Goal: Task Accomplishment & Management: Use online tool/utility

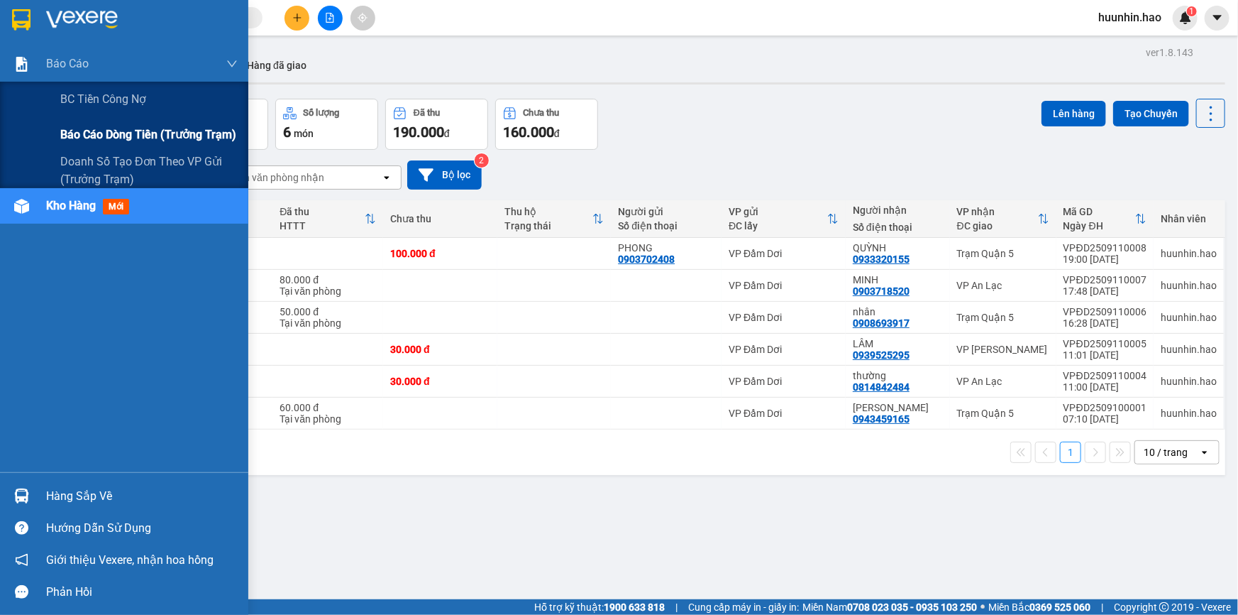
click at [99, 136] on span "Báo cáo dòng tiền (trưởng trạm)" at bounding box center [148, 135] width 176 height 18
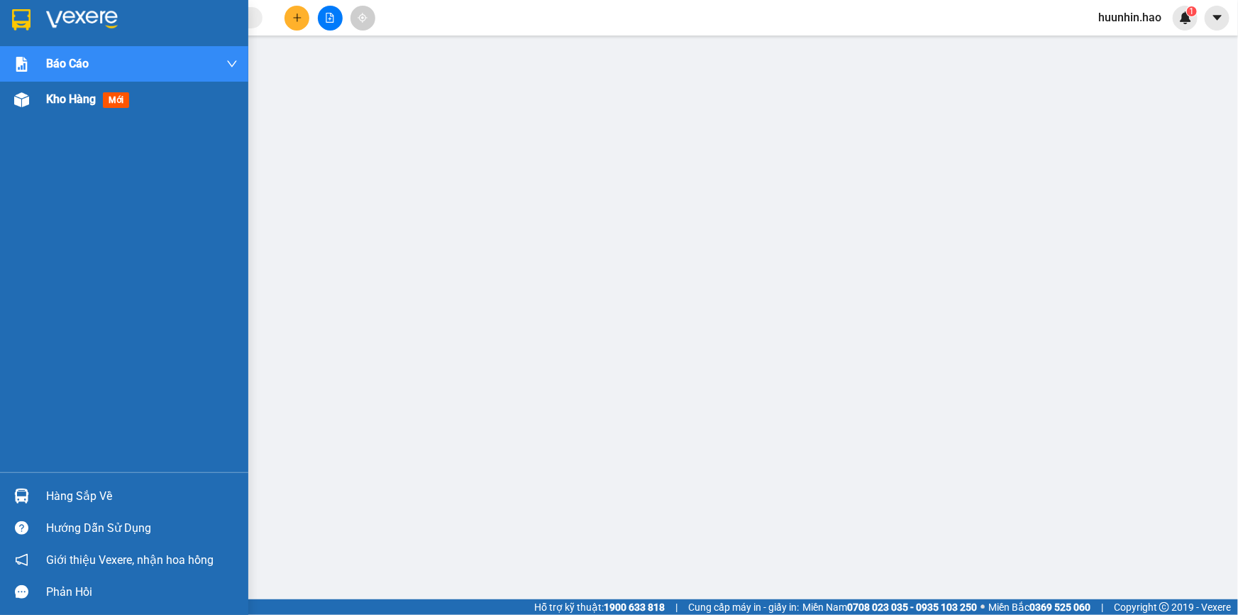
click at [88, 97] on span "Kho hàng" at bounding box center [71, 98] width 50 height 13
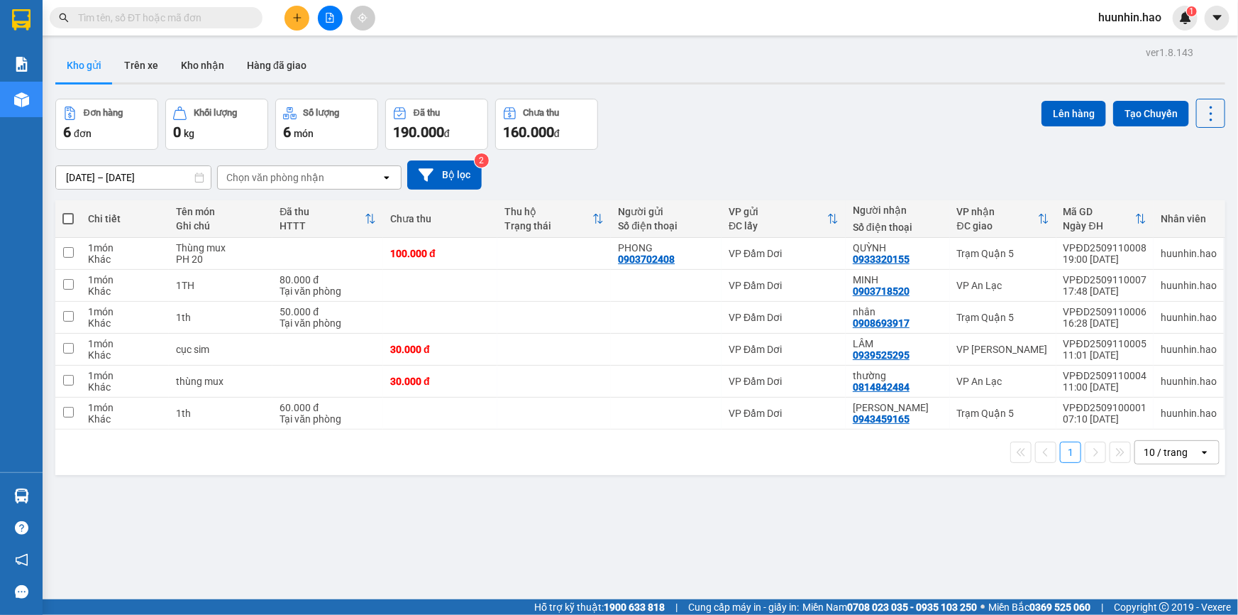
click at [69, 224] on span at bounding box center [67, 218] width 11 height 11
click at [68, 211] on input "checkbox" at bounding box center [68, 211] width 0 height 0
checkbox input "true"
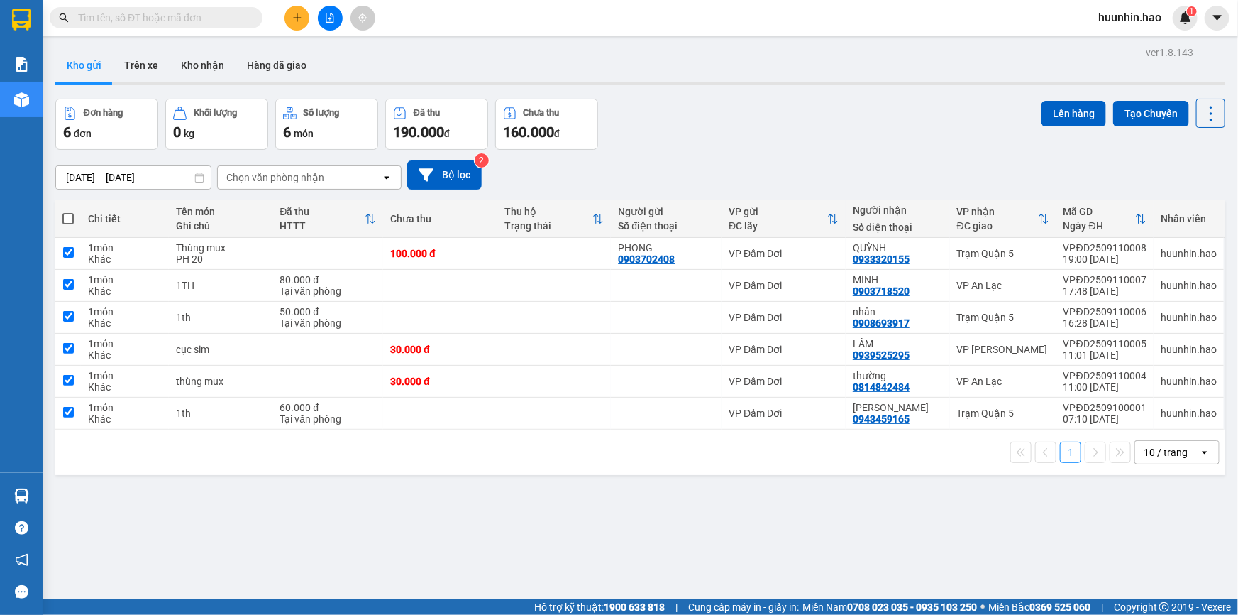
checkbox input "true"
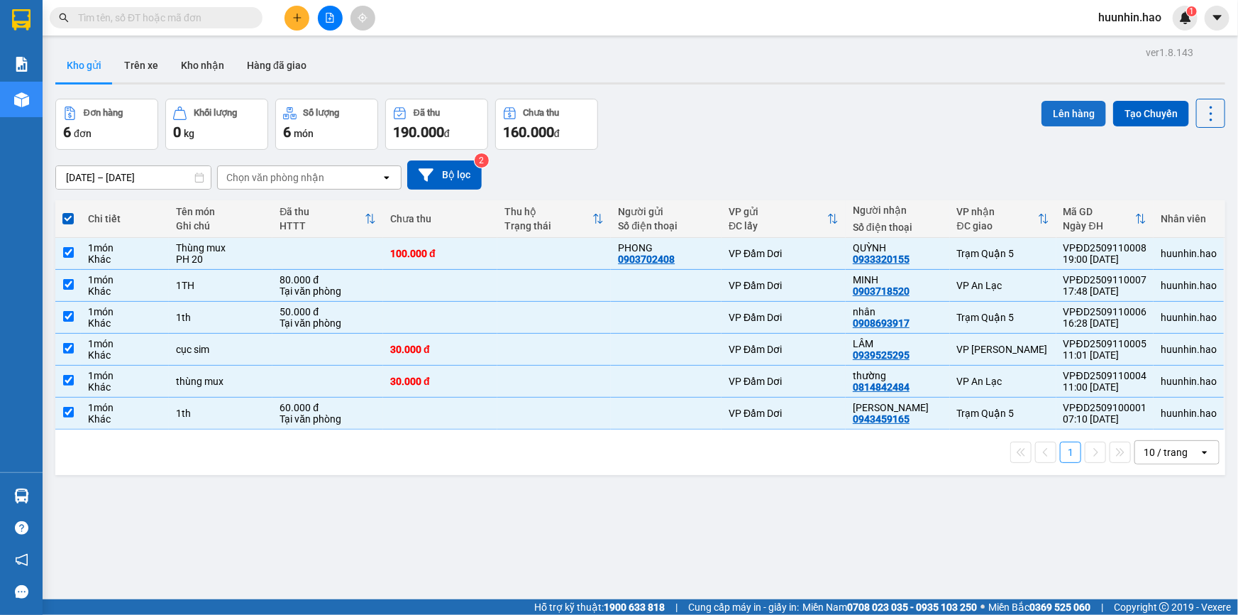
click at [1046, 111] on button "Lên hàng" at bounding box center [1074, 114] width 65 height 26
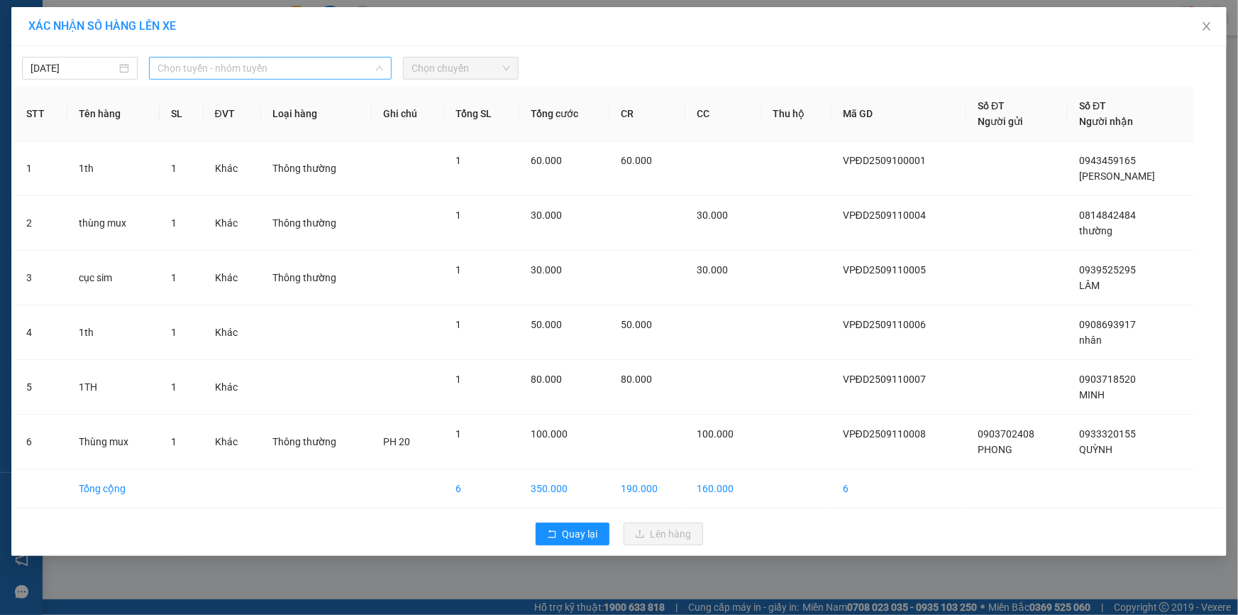
click at [268, 64] on span "Chọn tuyến - nhóm tuyến" at bounding box center [271, 67] width 226 height 21
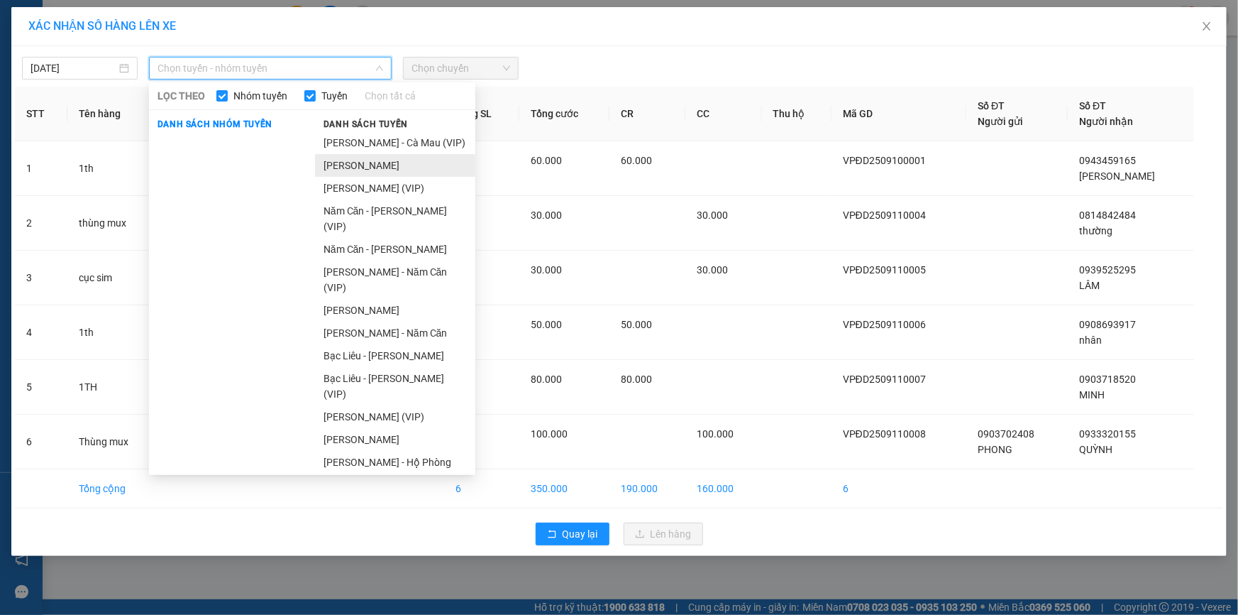
click at [353, 163] on li "[PERSON_NAME]" at bounding box center [395, 165] width 160 height 23
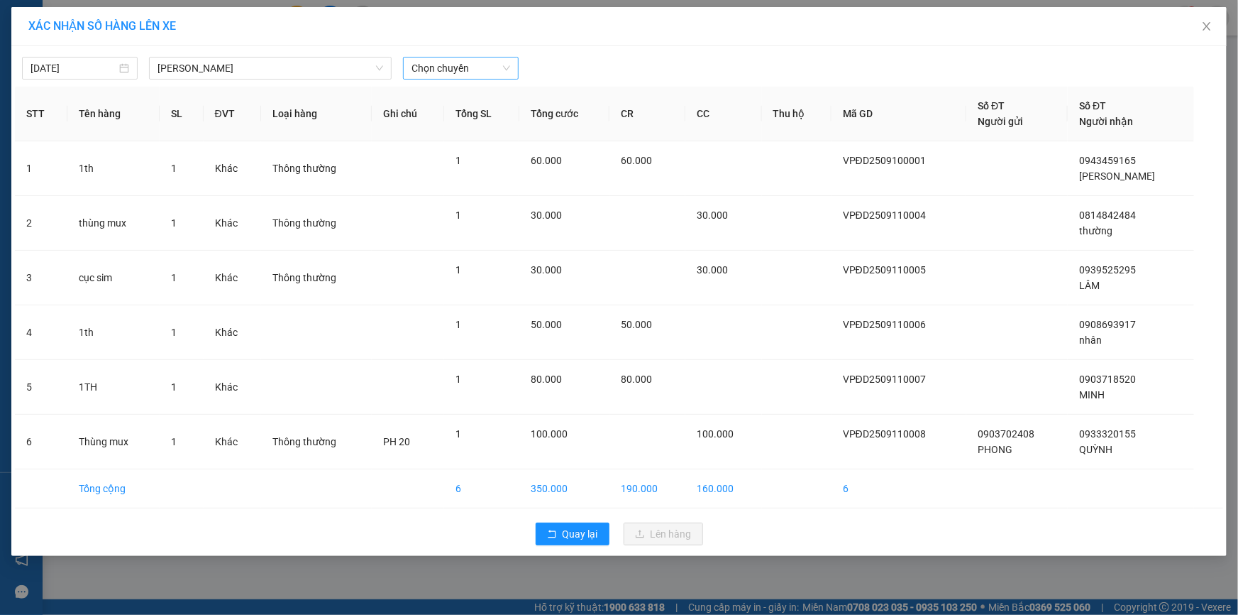
click at [519, 65] on div "Chọn chuyến" at bounding box center [460, 68] width 127 height 23
click at [488, 66] on span "Chọn chuyến" at bounding box center [461, 67] width 99 height 21
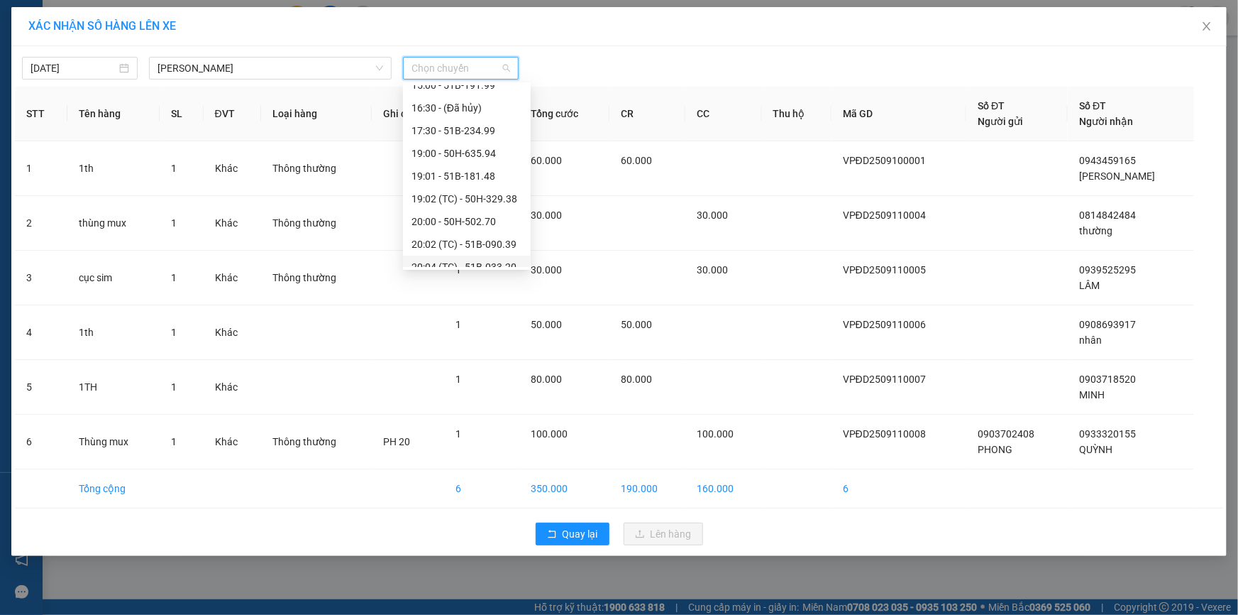
scroll to position [227, 0]
click at [484, 206] on div "22:04 (TC) - 51B-057.26" at bounding box center [467, 210] width 111 height 16
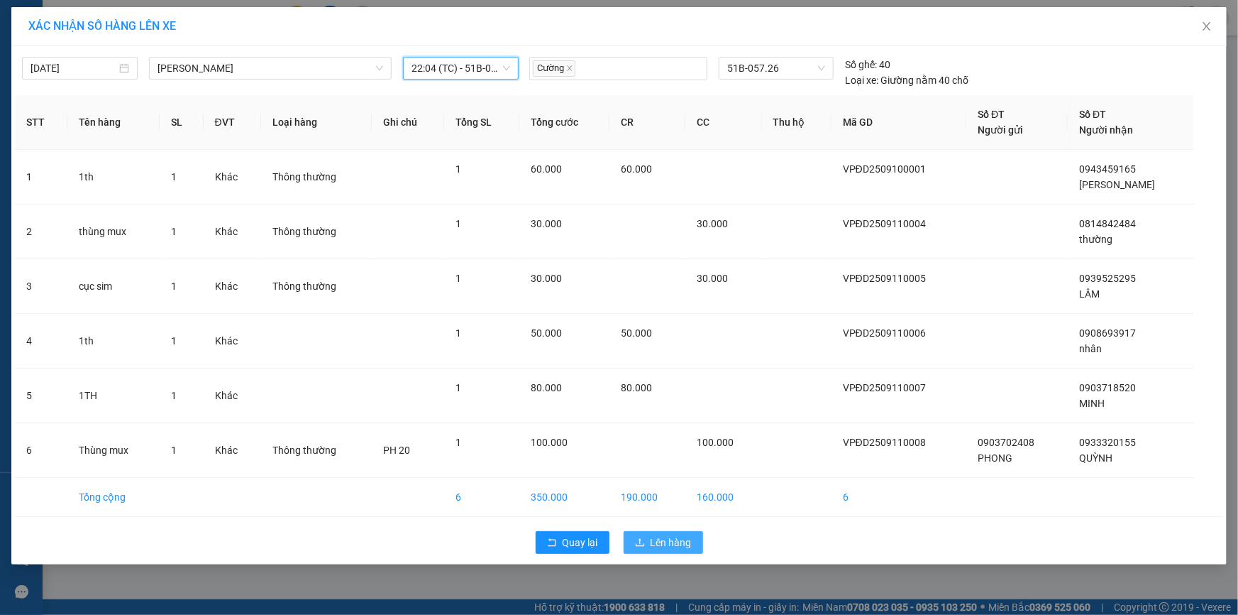
click at [656, 540] on span "Lên hàng" at bounding box center [671, 542] width 41 height 16
